Goal: Task Accomplishment & Management: Complete application form

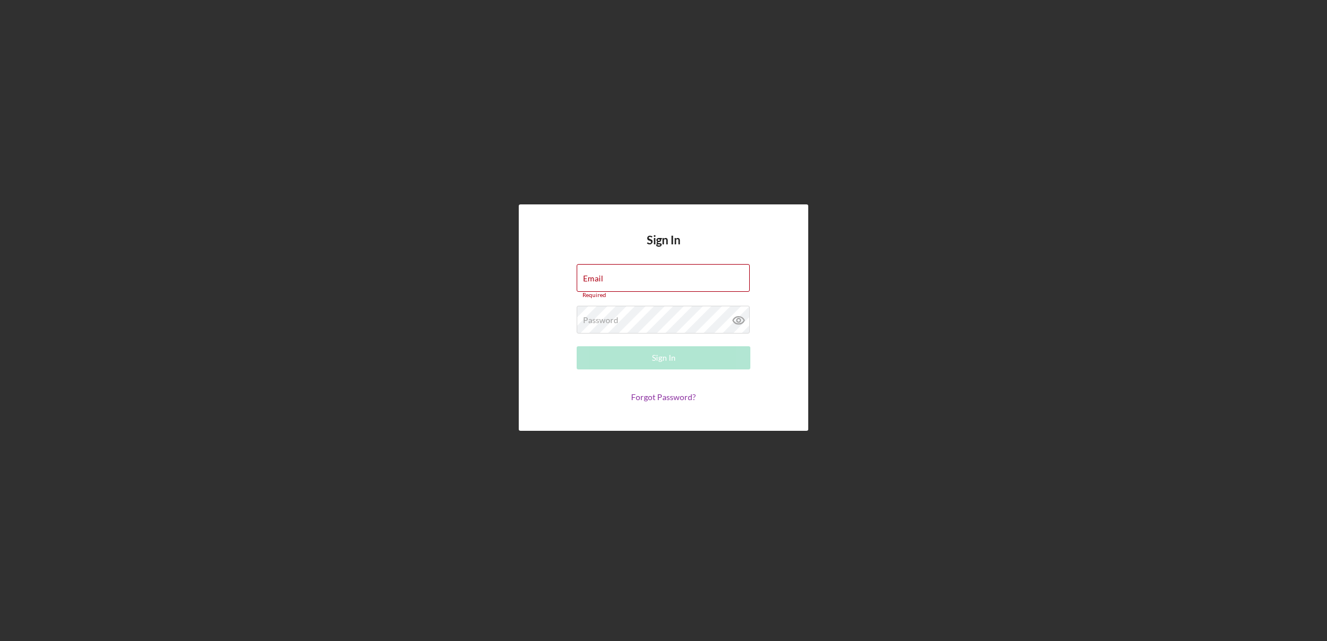
type input "[EMAIL_ADDRESS][DOMAIN_NAME]"
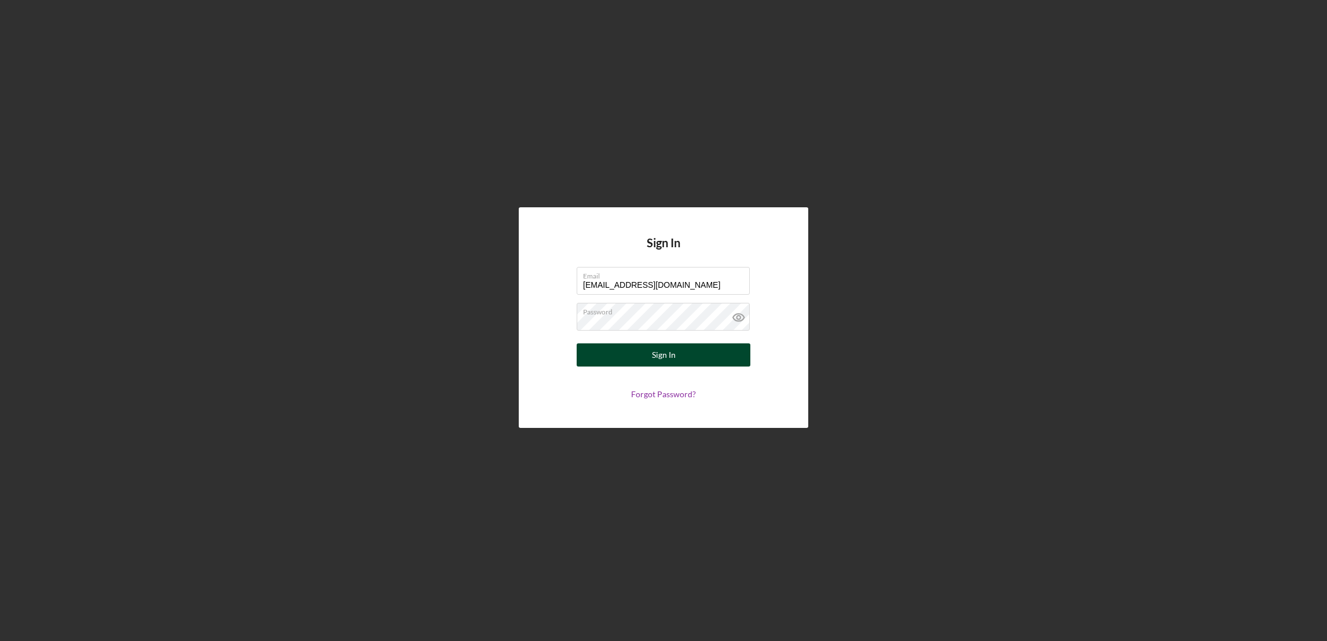
click at [665, 357] on div "Sign In" at bounding box center [664, 354] width 24 height 23
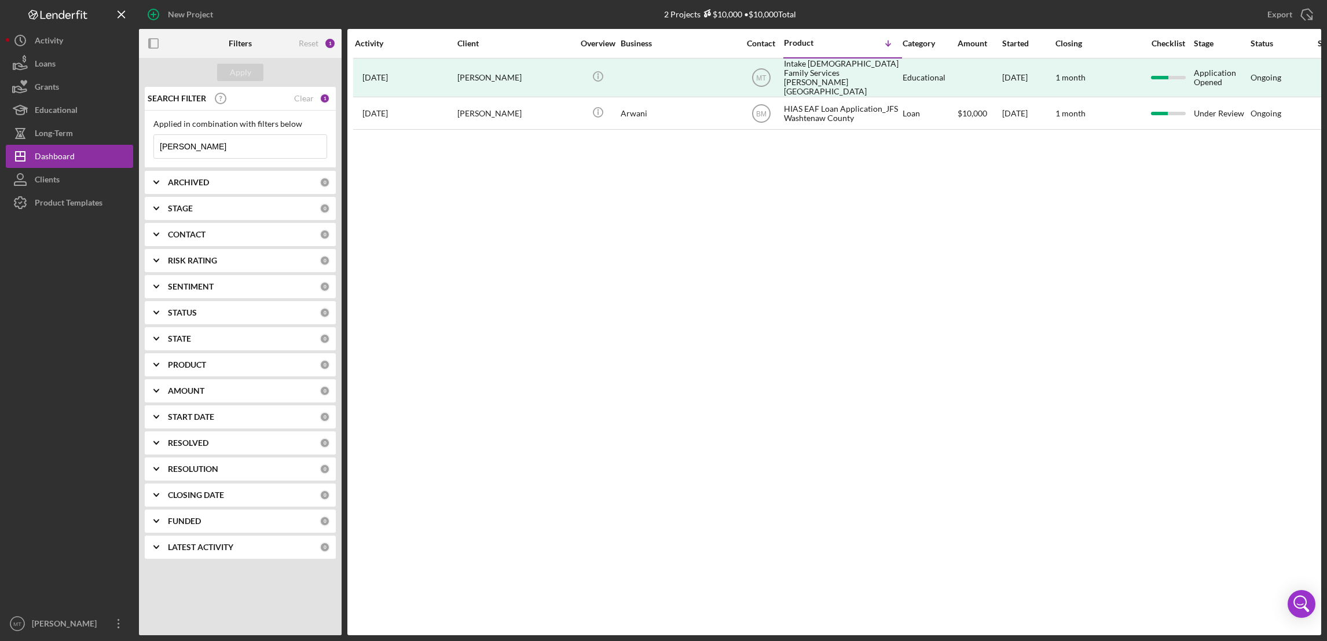
click at [204, 147] on input "[PERSON_NAME]" at bounding box center [240, 146] width 173 height 23
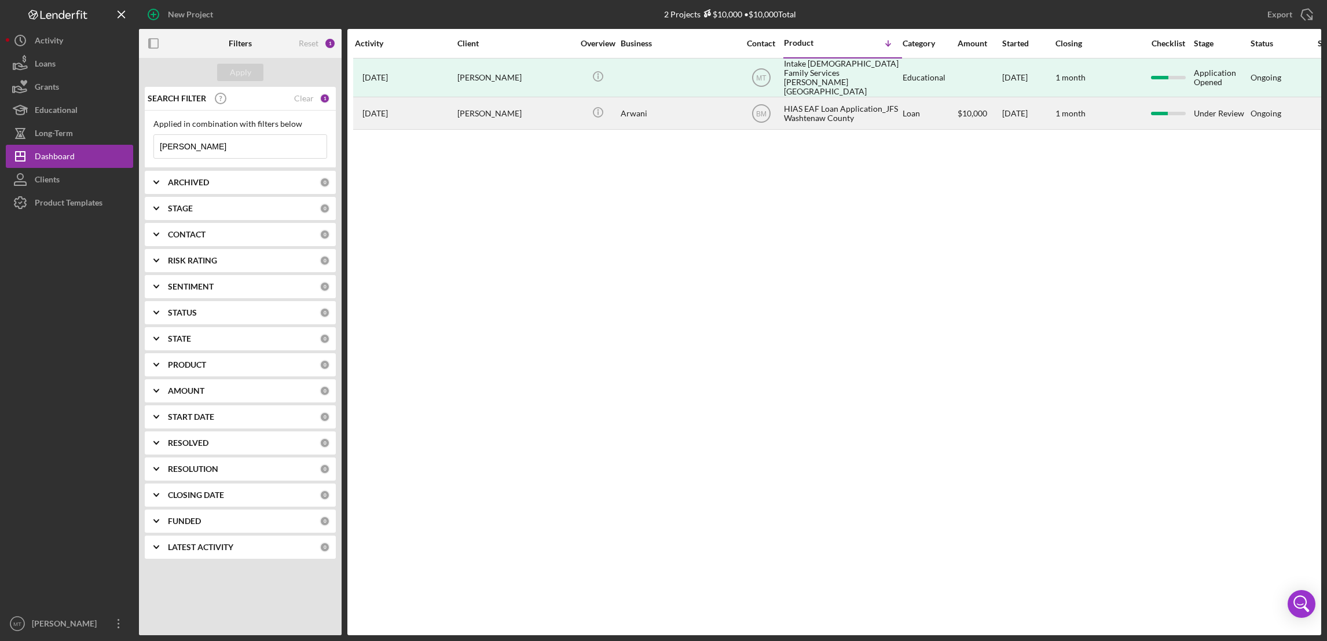
click at [814, 100] on div "HIAS EAF Loan Application_JFS Washtenaw County" at bounding box center [842, 113] width 116 height 31
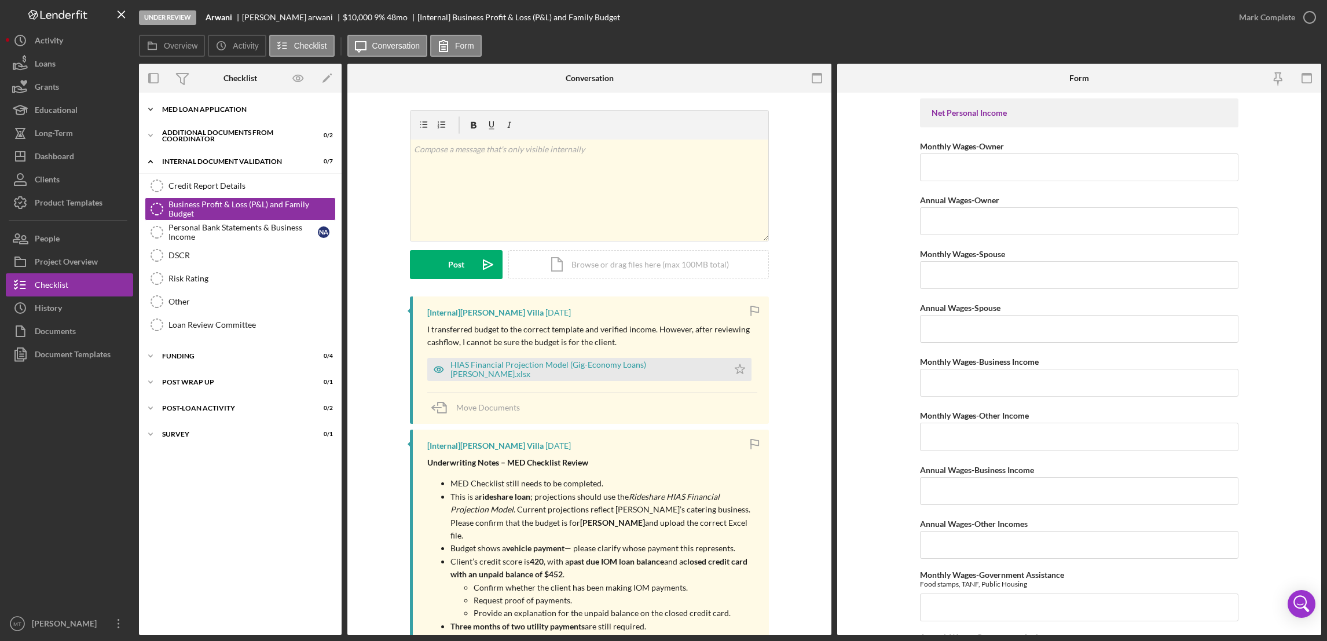
click at [206, 112] on div "MED Loan Application" at bounding box center [244, 109] width 165 height 7
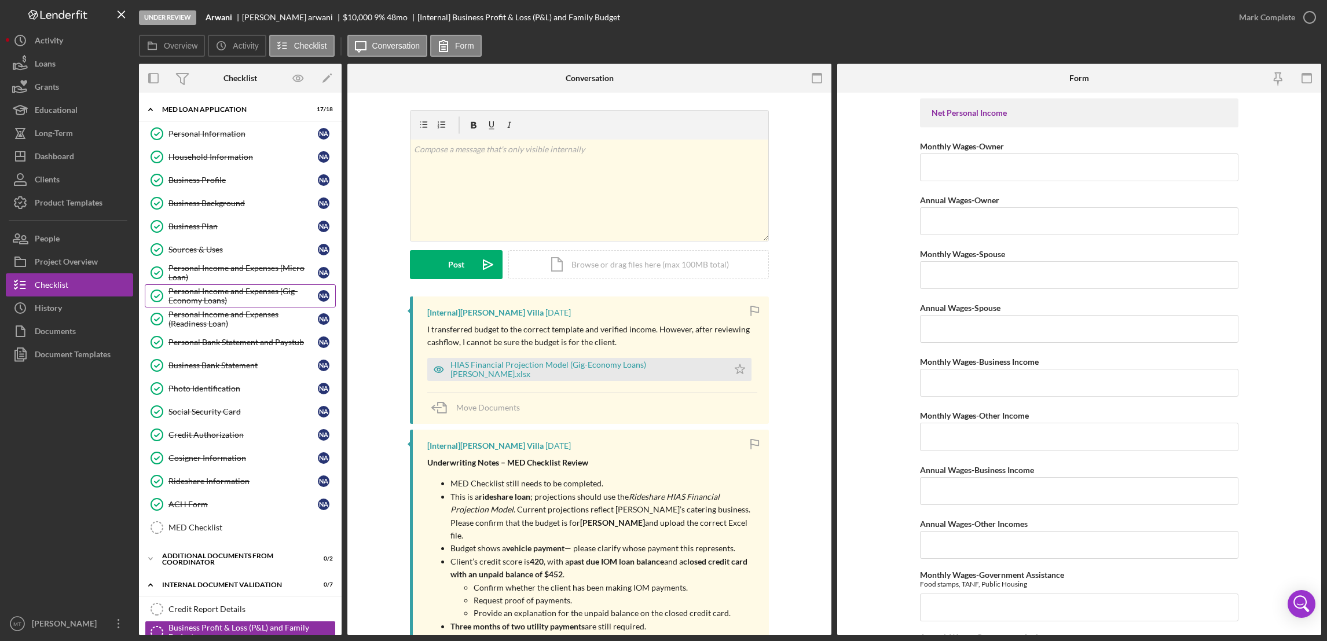
click at [234, 294] on div "Personal Income and Expenses (Gig-Economy Loans)" at bounding box center [243, 296] width 149 height 19
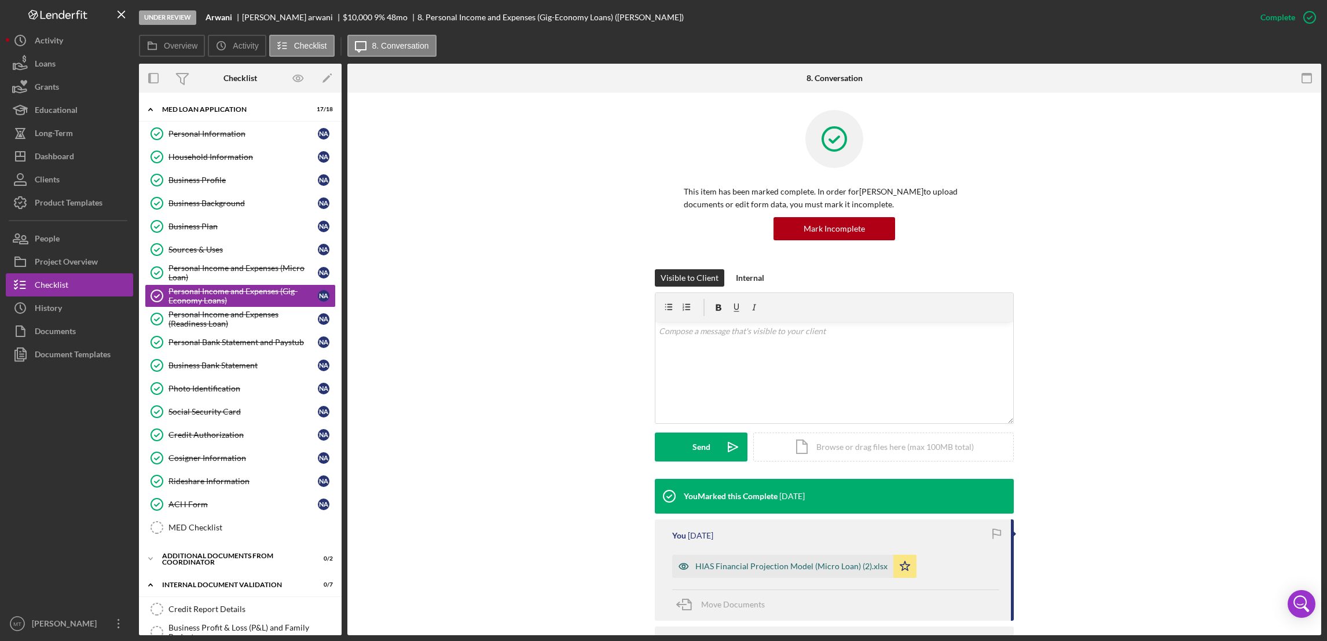
click at [756, 563] on div "HIAS Financial Projection Model (Micro Loan) (2).xlsx" at bounding box center [792, 566] width 192 height 9
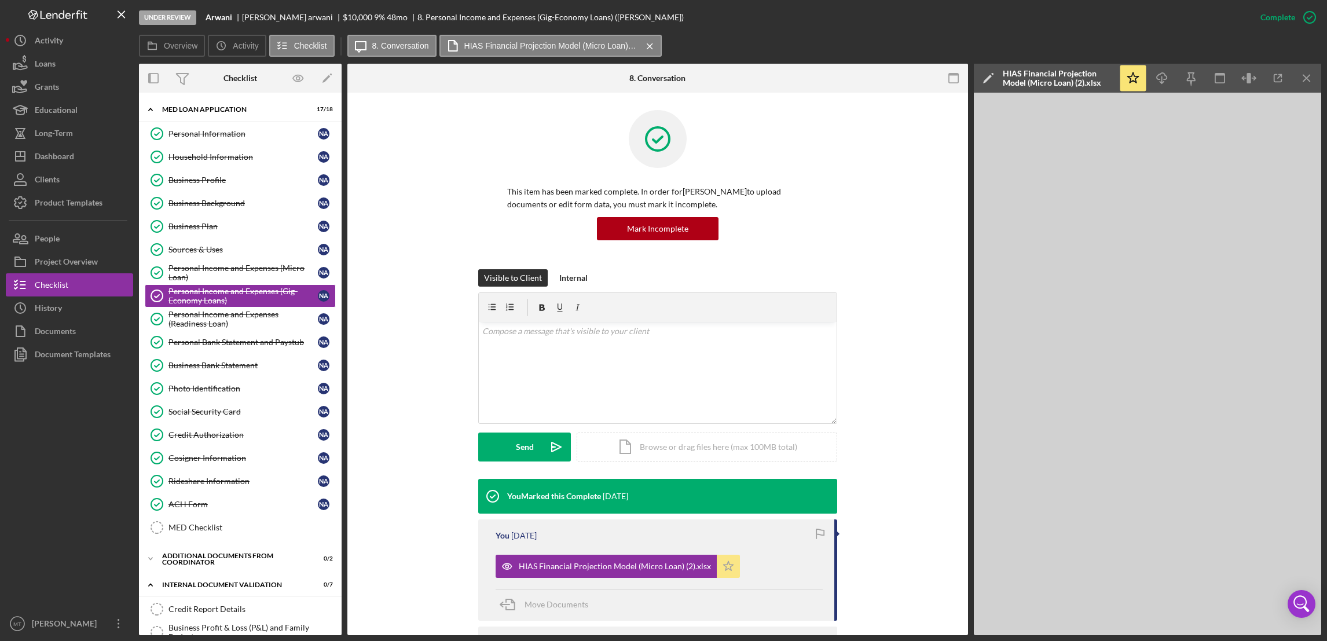
click at [720, 563] on icon "Icon/Star" at bounding box center [728, 566] width 23 height 23
click at [707, 451] on div "Icon/Document Browse or drag files here (max 100MB total) Tap to choose files o…" at bounding box center [707, 447] width 261 height 29
click at [512, 452] on div "Upload" at bounding box center [525, 447] width 26 height 29
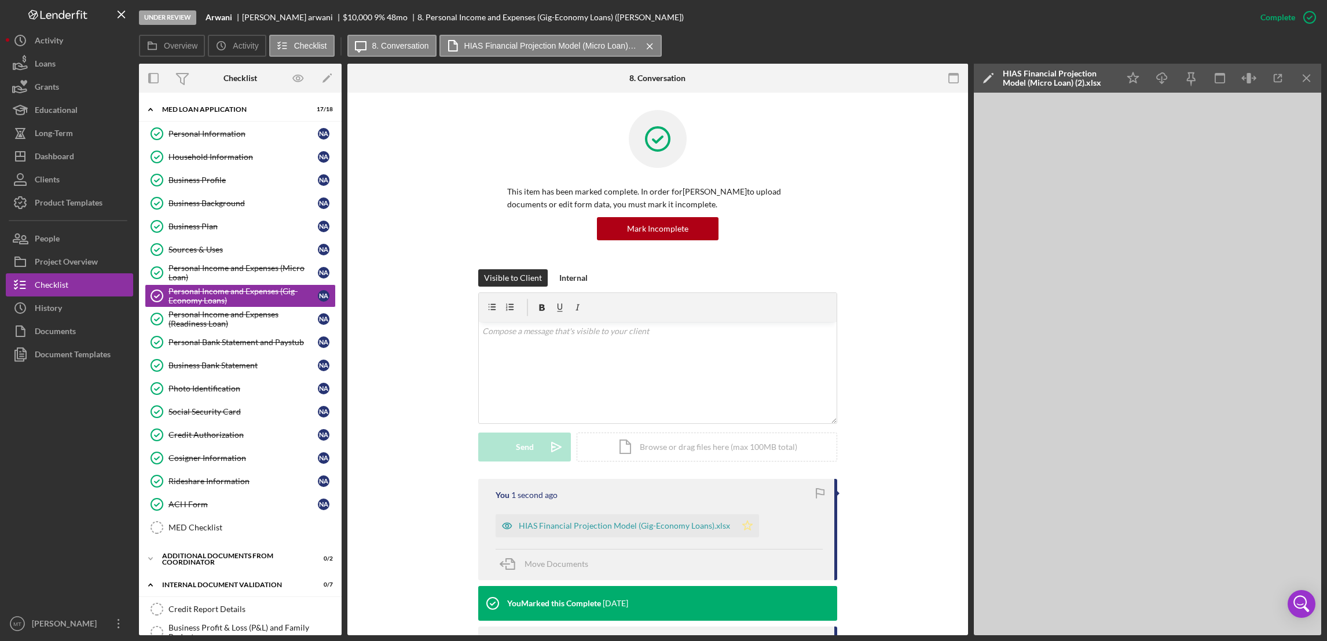
click at [743, 524] on polygon "button" at bounding box center [748, 525] width 10 height 9
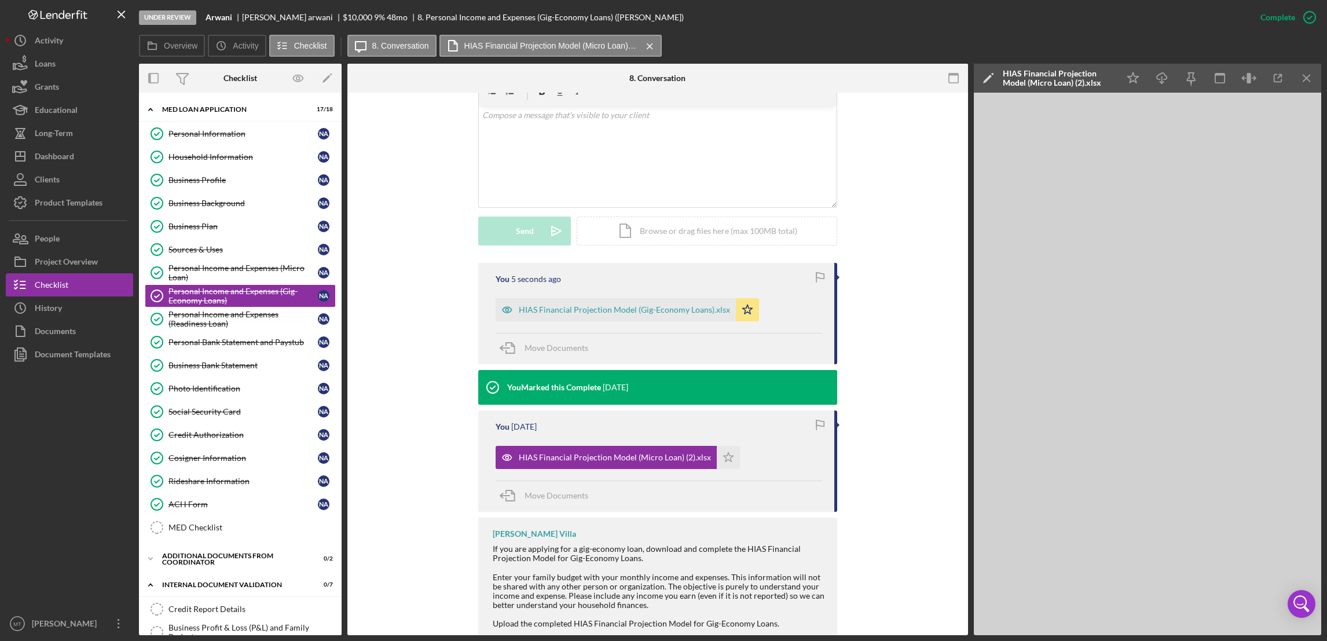
scroll to position [219, 0]
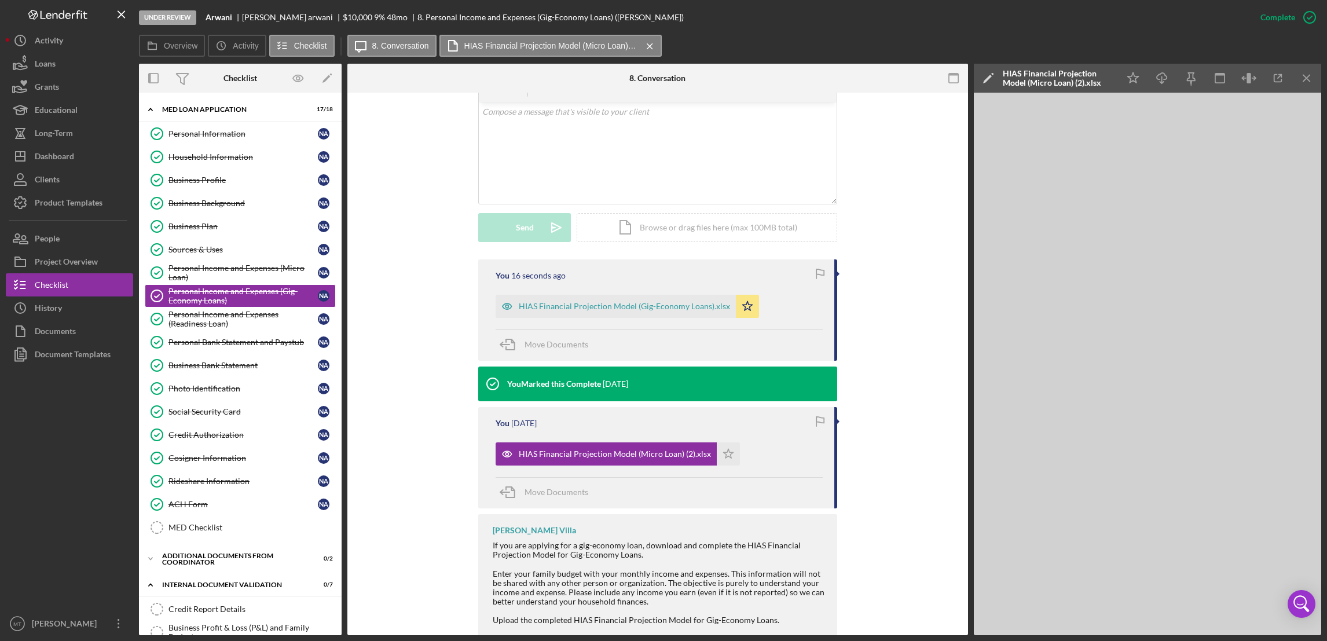
drag, startPoint x: 638, startPoint y: 458, endPoint x: 415, endPoint y: 451, distance: 223.1
click at [415, 451] on div "You 16 seconds ago HIAS Financial Projection Model (Gig-Economy Loans).xlsx Ico…" at bounding box center [658, 466] width 586 height 415
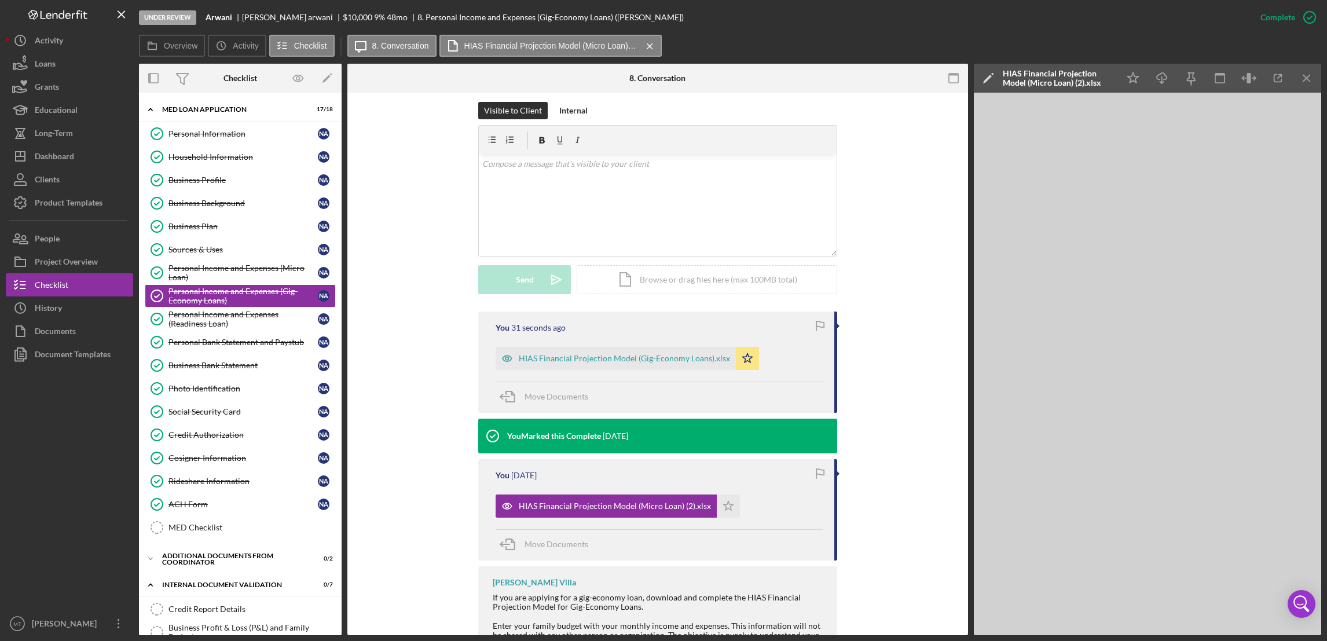
scroll to position [0, 0]
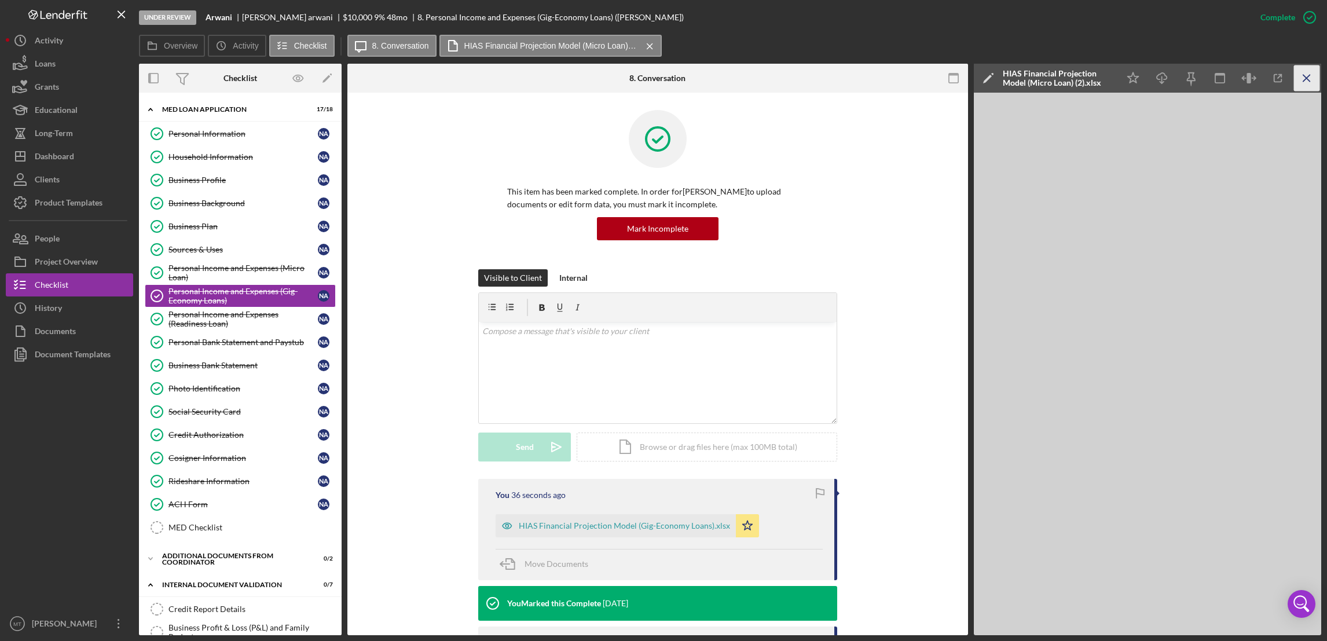
click at [991, 77] on line "button" at bounding box center [1307, 78] width 6 height 6
